Goal: Obtain resource: Obtain resource

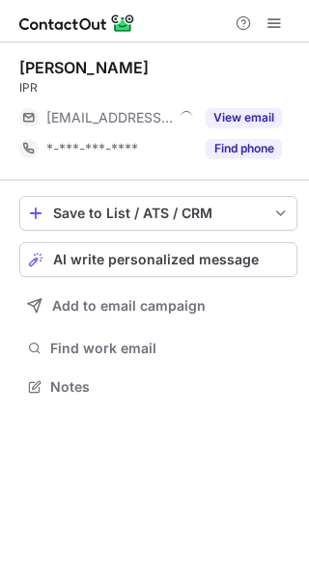
scroll to position [10, 10]
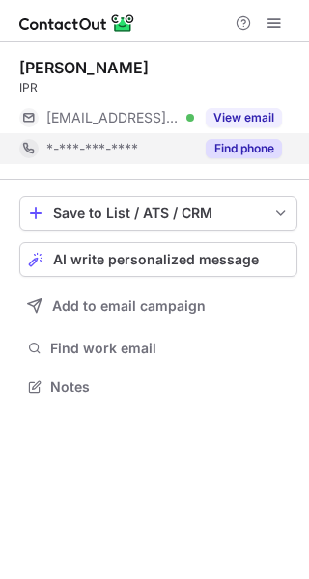
click at [253, 142] on button "Find phone" at bounding box center [244, 148] width 76 height 19
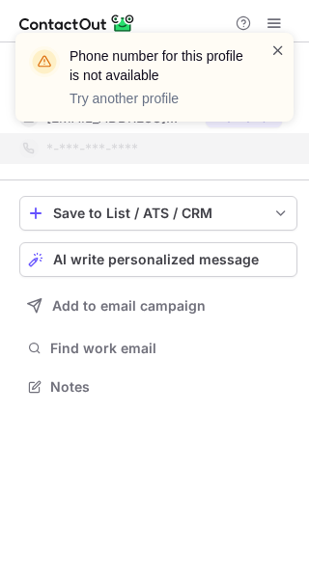
click at [278, 50] on span at bounding box center [277, 50] width 15 height 19
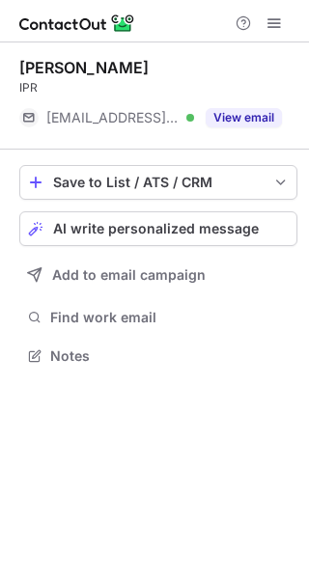
scroll to position [342, 309]
click at [251, 120] on div "Phone number for this profile is not available Try another profile" at bounding box center [154, 77] width 278 height 89
click at [251, 120] on button "View email" at bounding box center [244, 117] width 76 height 19
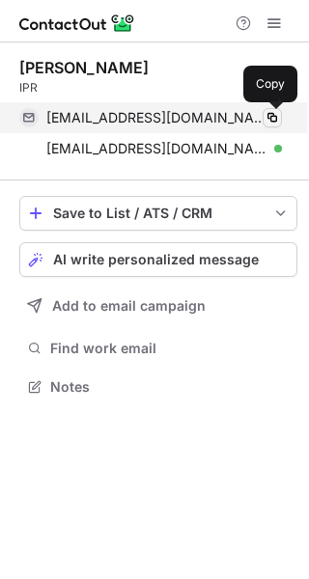
click at [275, 118] on span at bounding box center [272, 117] width 15 height 15
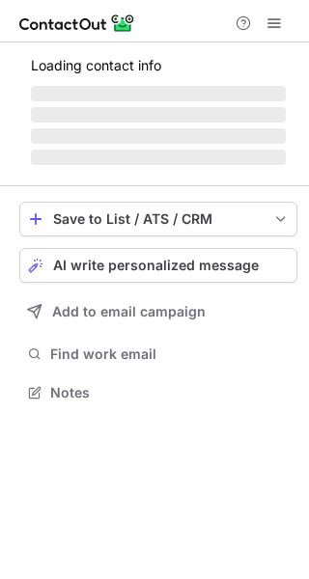
scroll to position [421, 309]
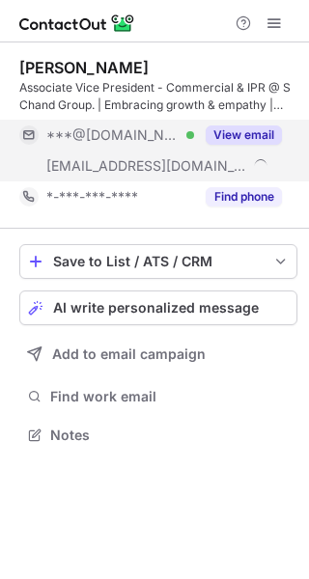
click at [241, 138] on button "View email" at bounding box center [244, 135] width 76 height 19
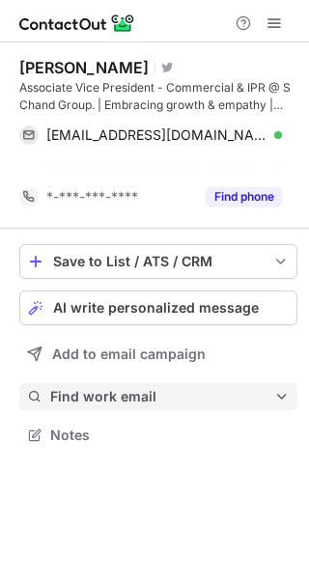
scroll to position [390, 309]
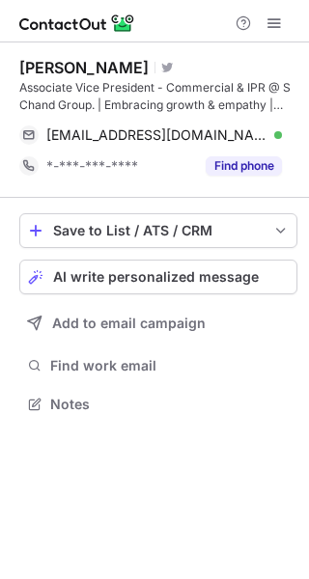
scroll to position [390, 309]
